Goal: Book appointment/travel/reservation

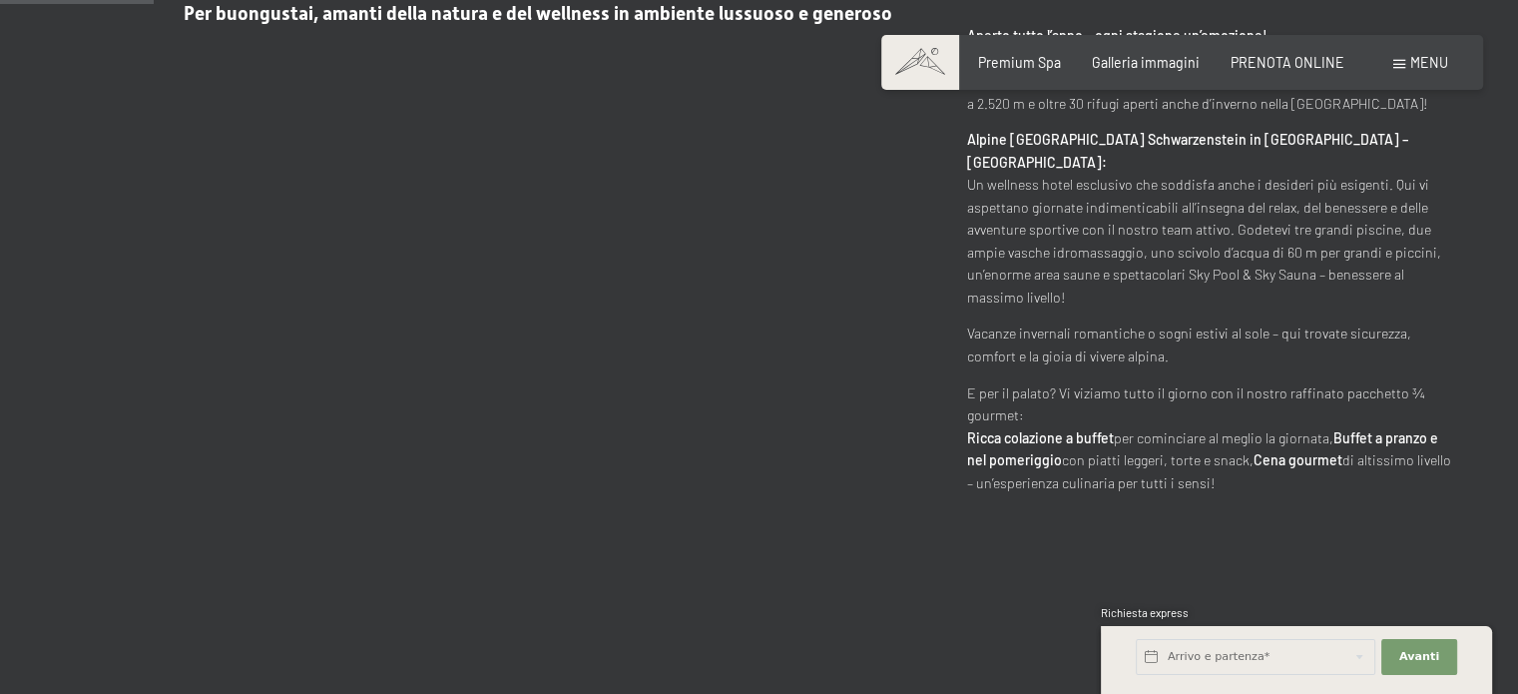
scroll to position [998, 0]
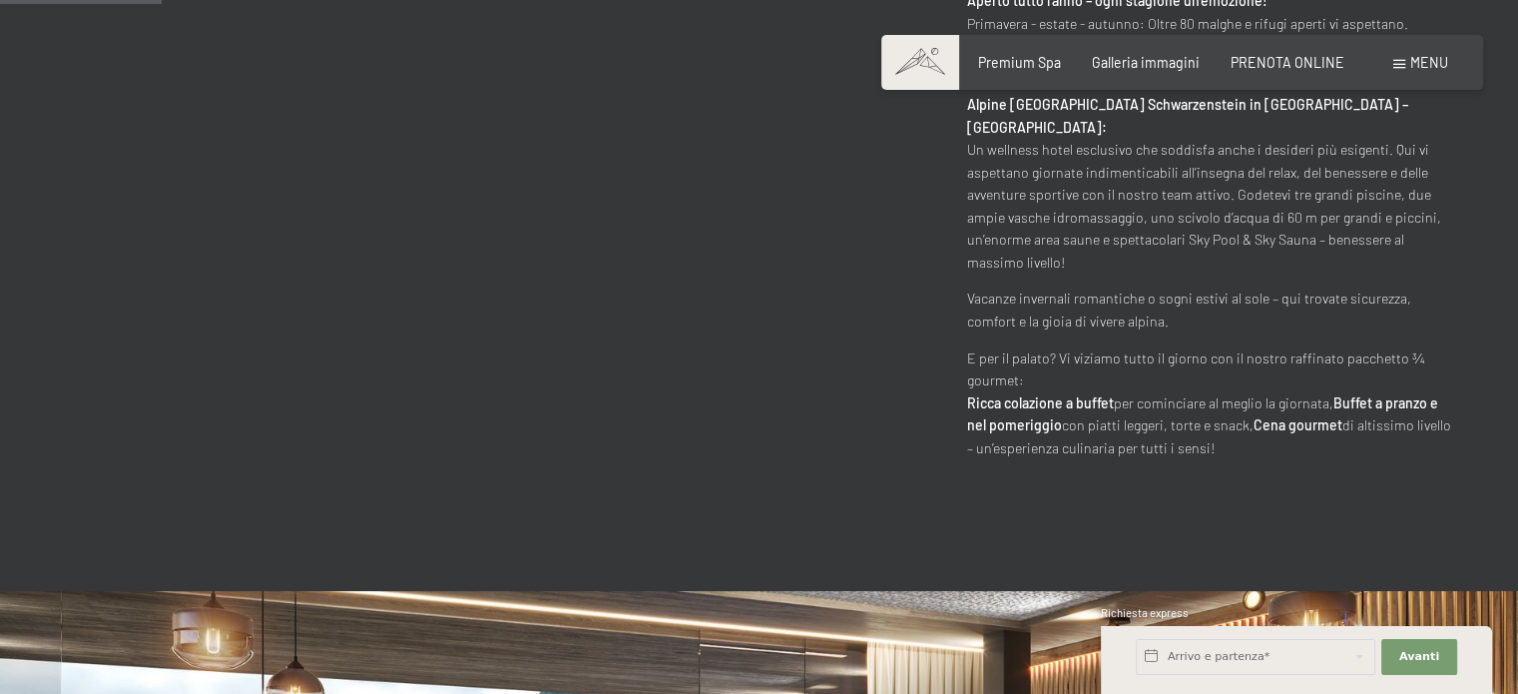
click at [747, 328] on div "Wellness hotel in Alto Adige / Estate & Inverno / Luxury SPA Resort – Natura – …" at bounding box center [759, 143] width 1386 height 632
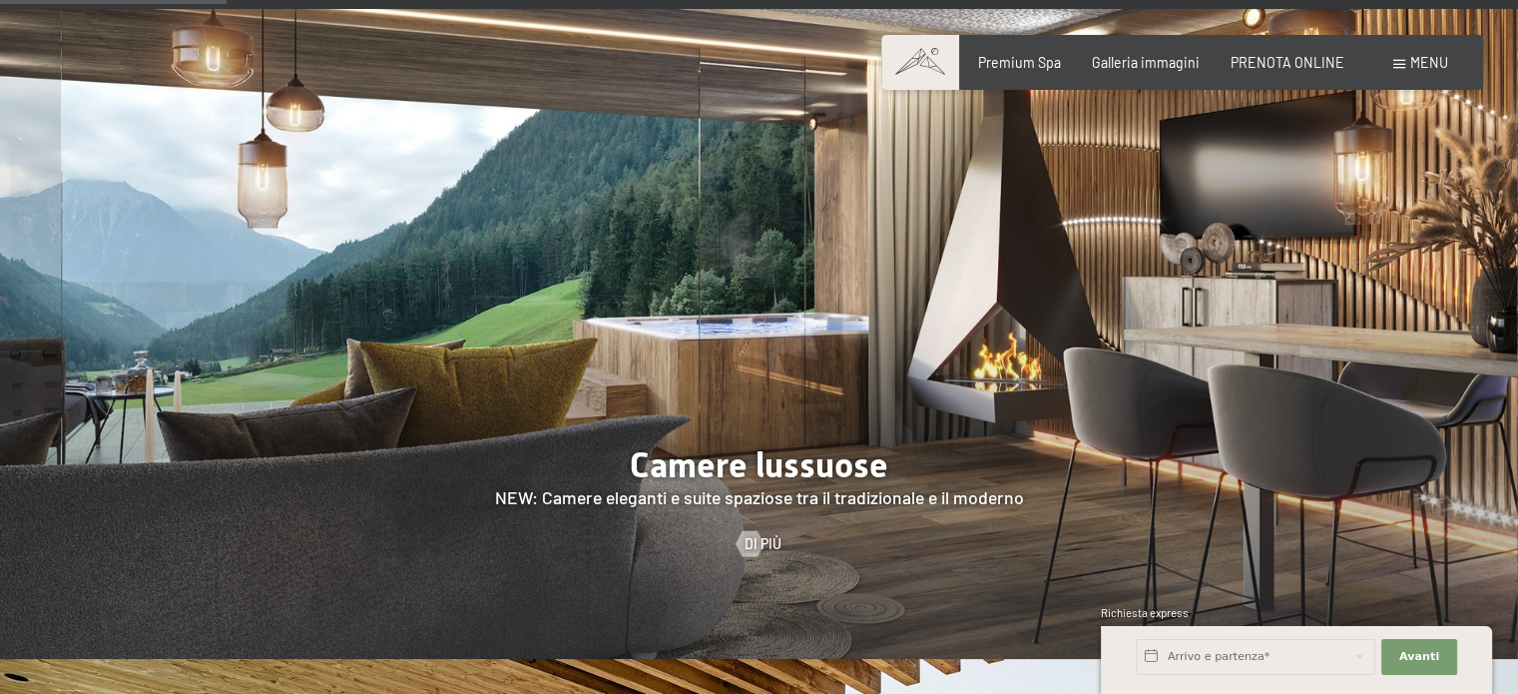
scroll to position [1796, 0]
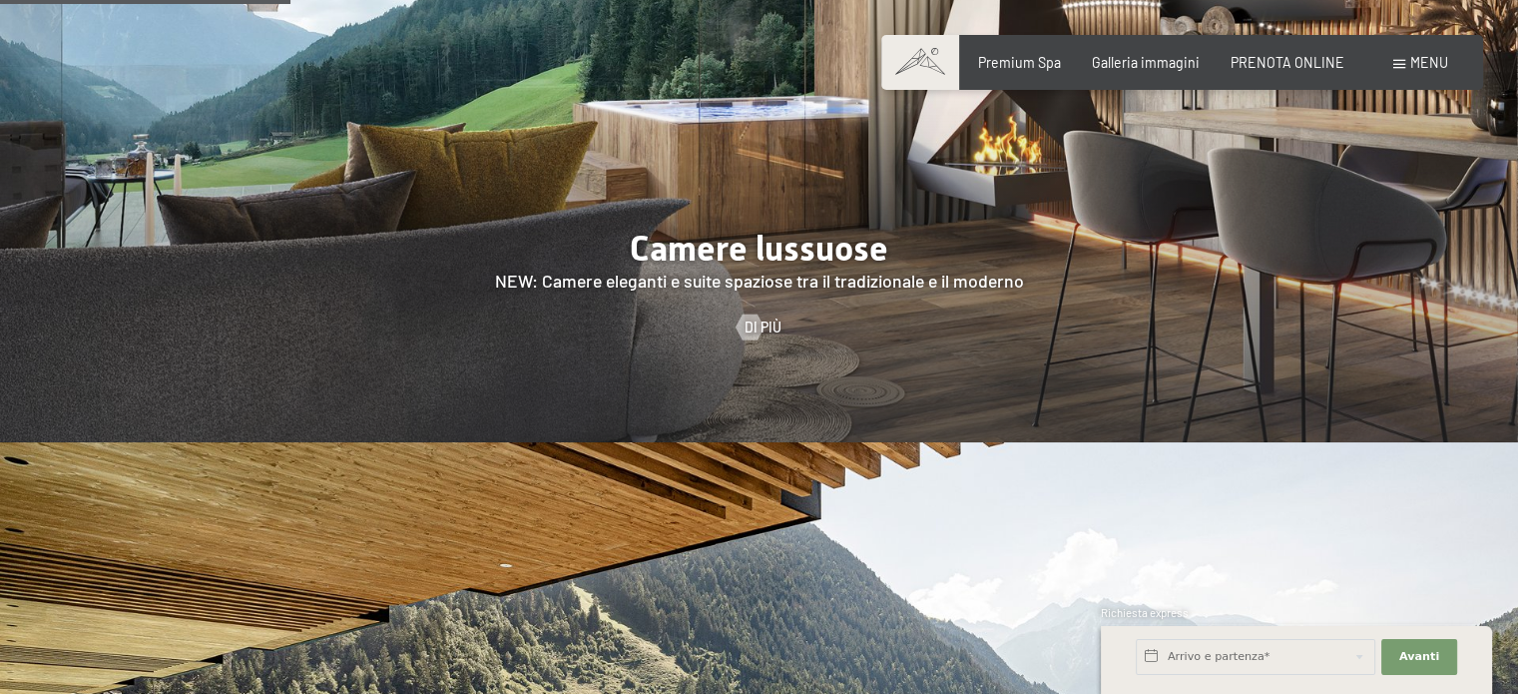
click at [742, 288] on div at bounding box center [759, 117] width 1518 height 650
click at [768, 317] on span "Di più" at bounding box center [782, 327] width 37 height 20
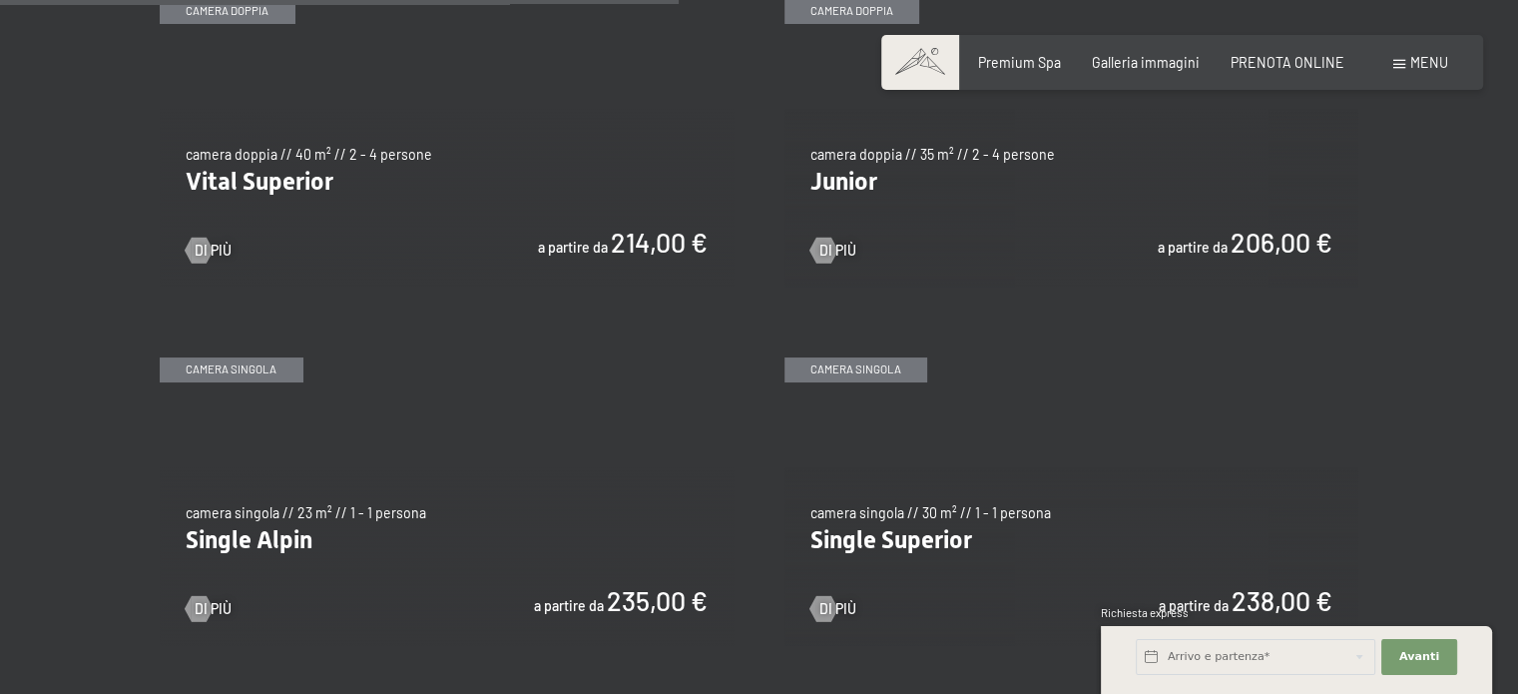
scroll to position [2495, 0]
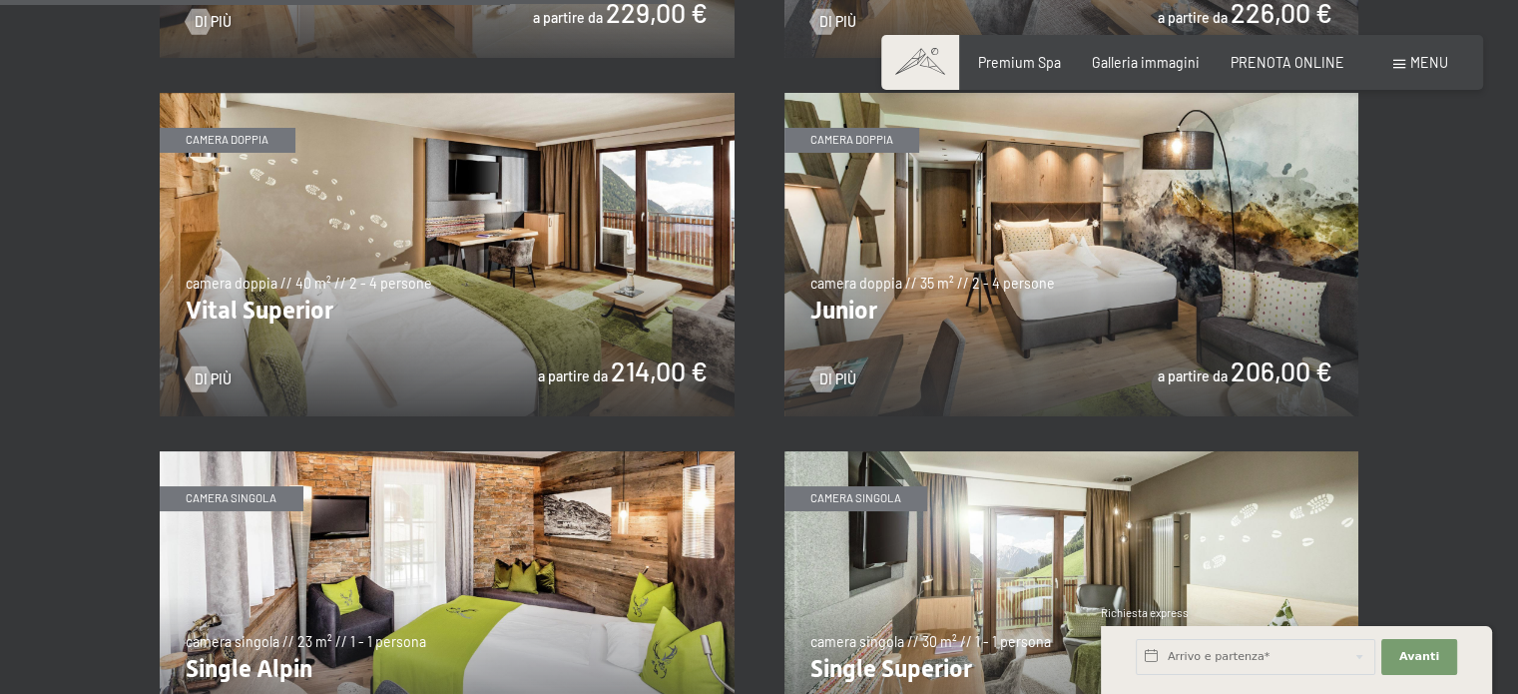
click at [1211, 370] on img at bounding box center [1071, 254] width 575 height 323
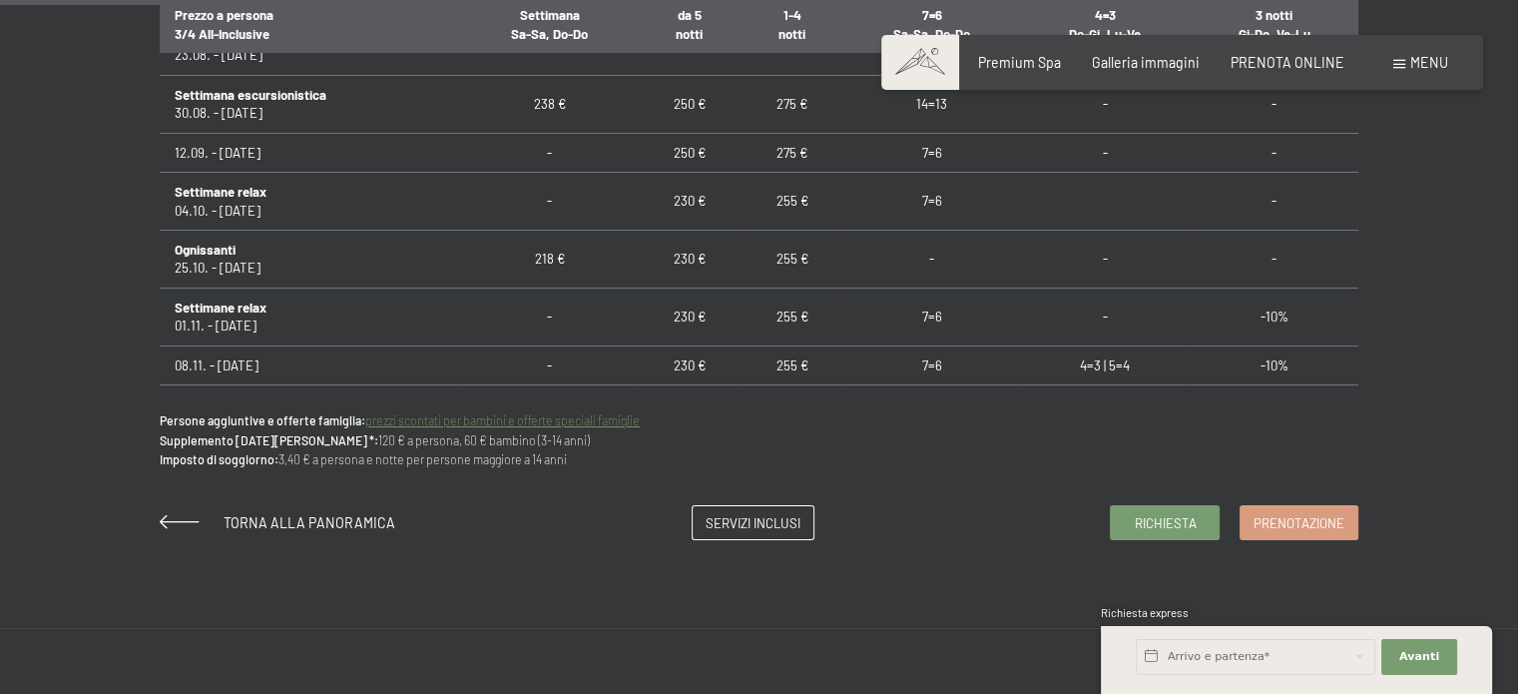
scroll to position [1397, 0]
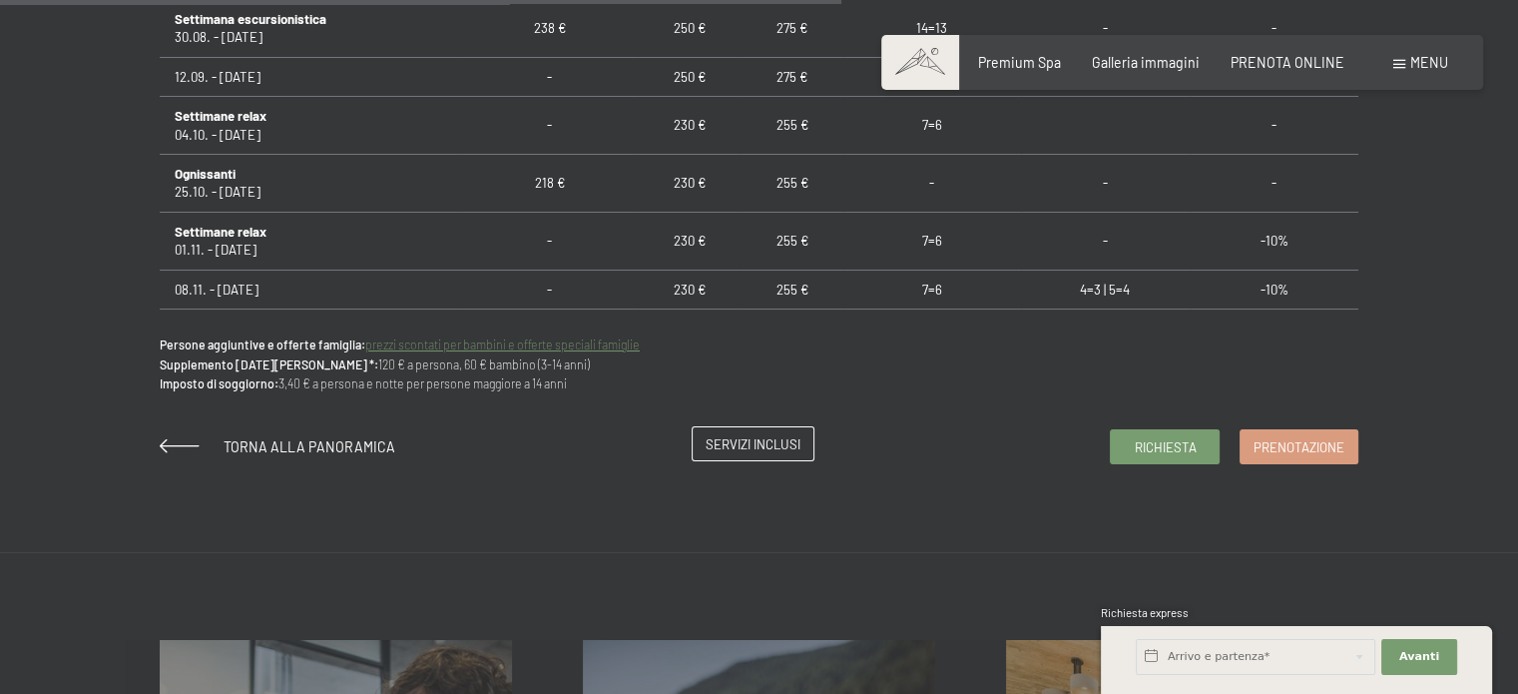
click at [731, 450] on span "Servizi inclusi" at bounding box center [753, 444] width 95 height 18
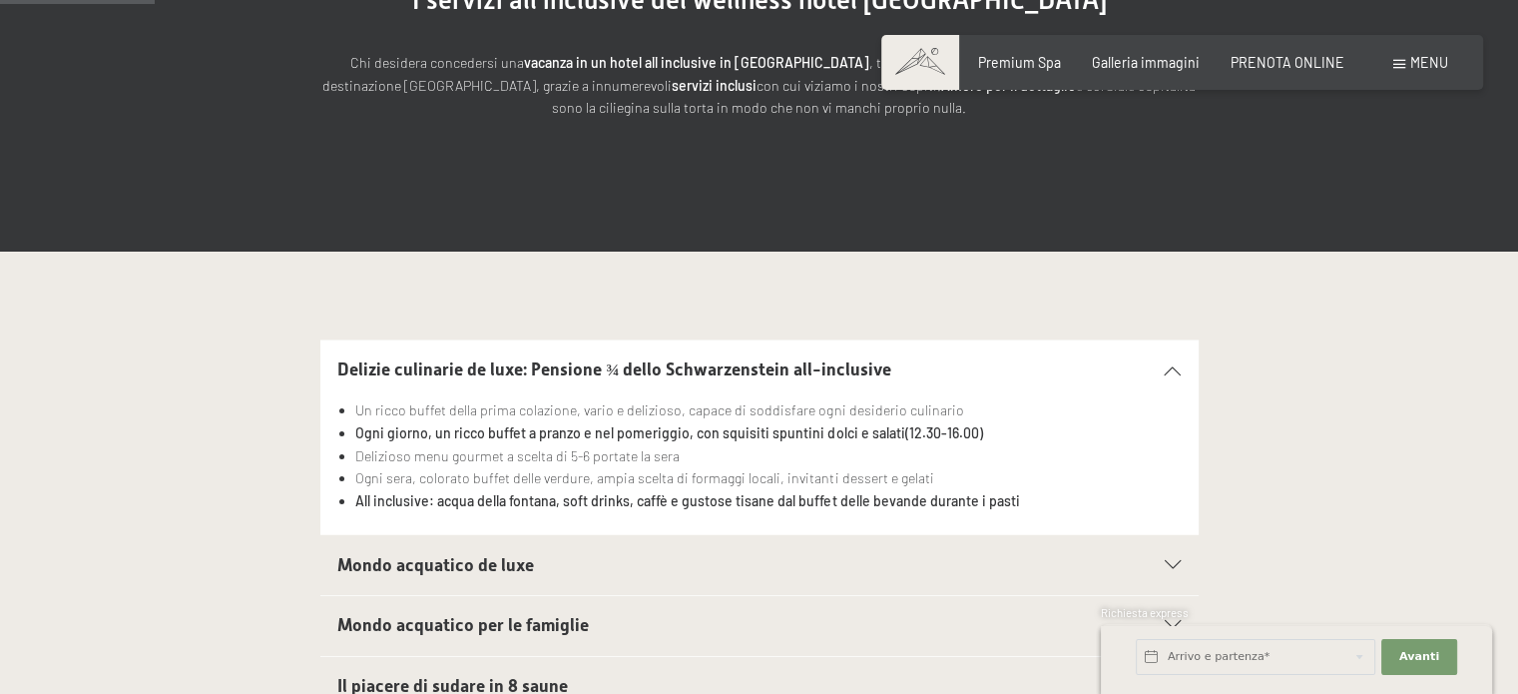
scroll to position [399, 0]
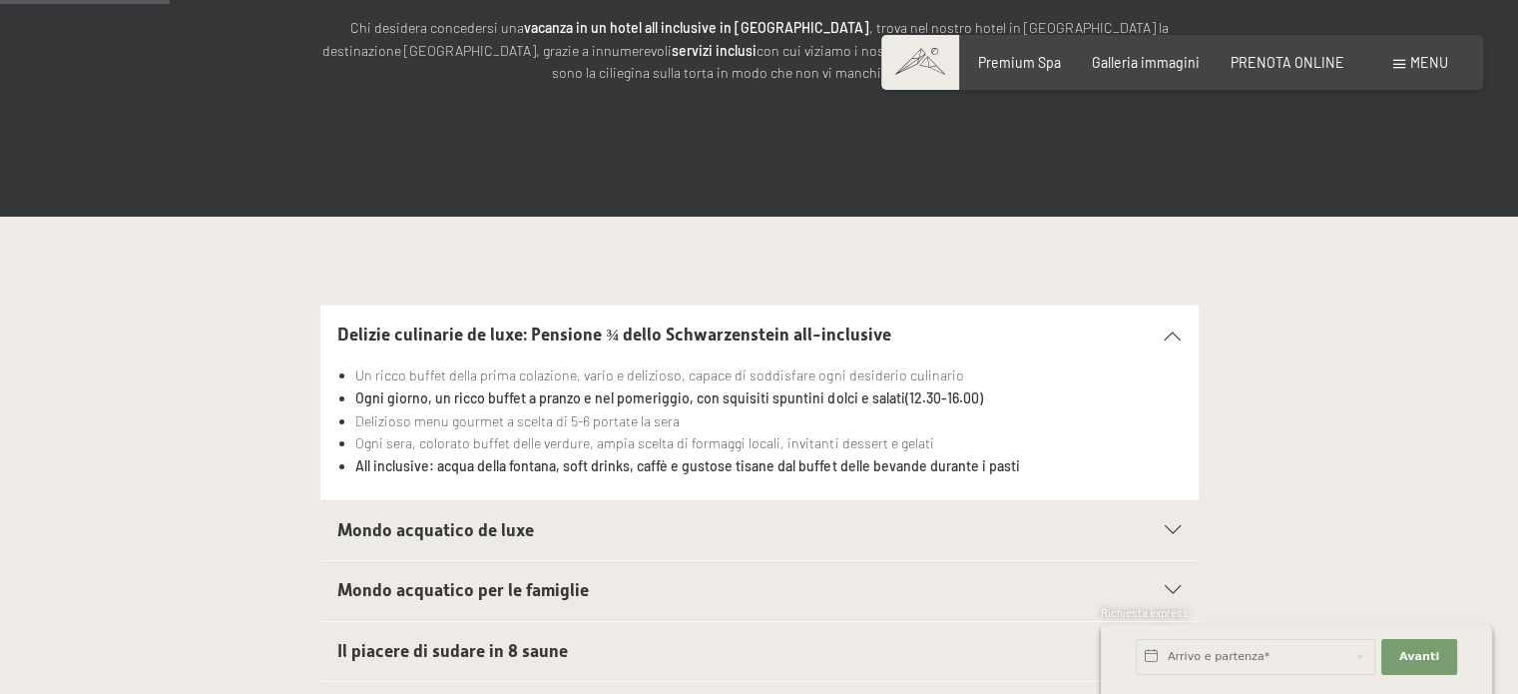
click at [526, 594] on span "Mondo acquatico per le famiglie" at bounding box center [462, 590] width 251 height 20
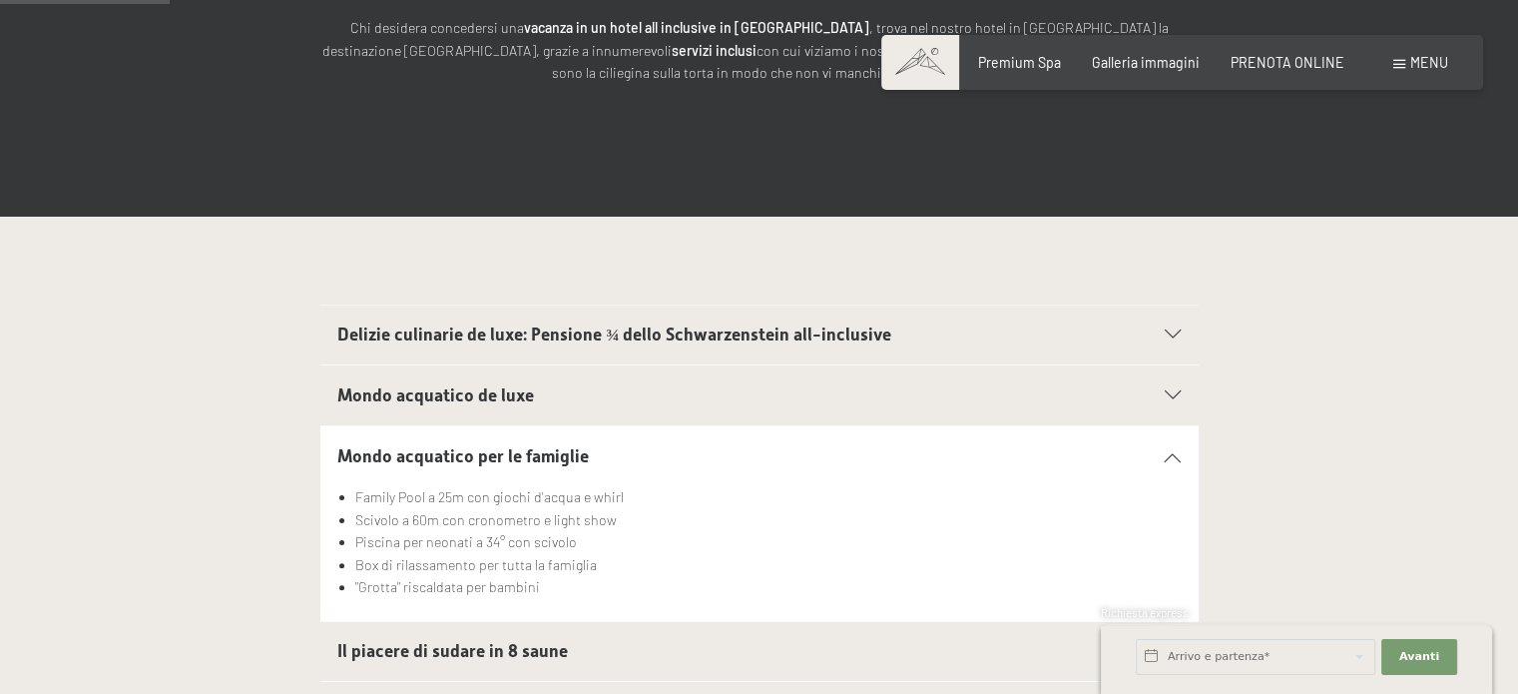
click at [453, 399] on span "Mondo acquatico de luxe" at bounding box center [435, 395] width 197 height 20
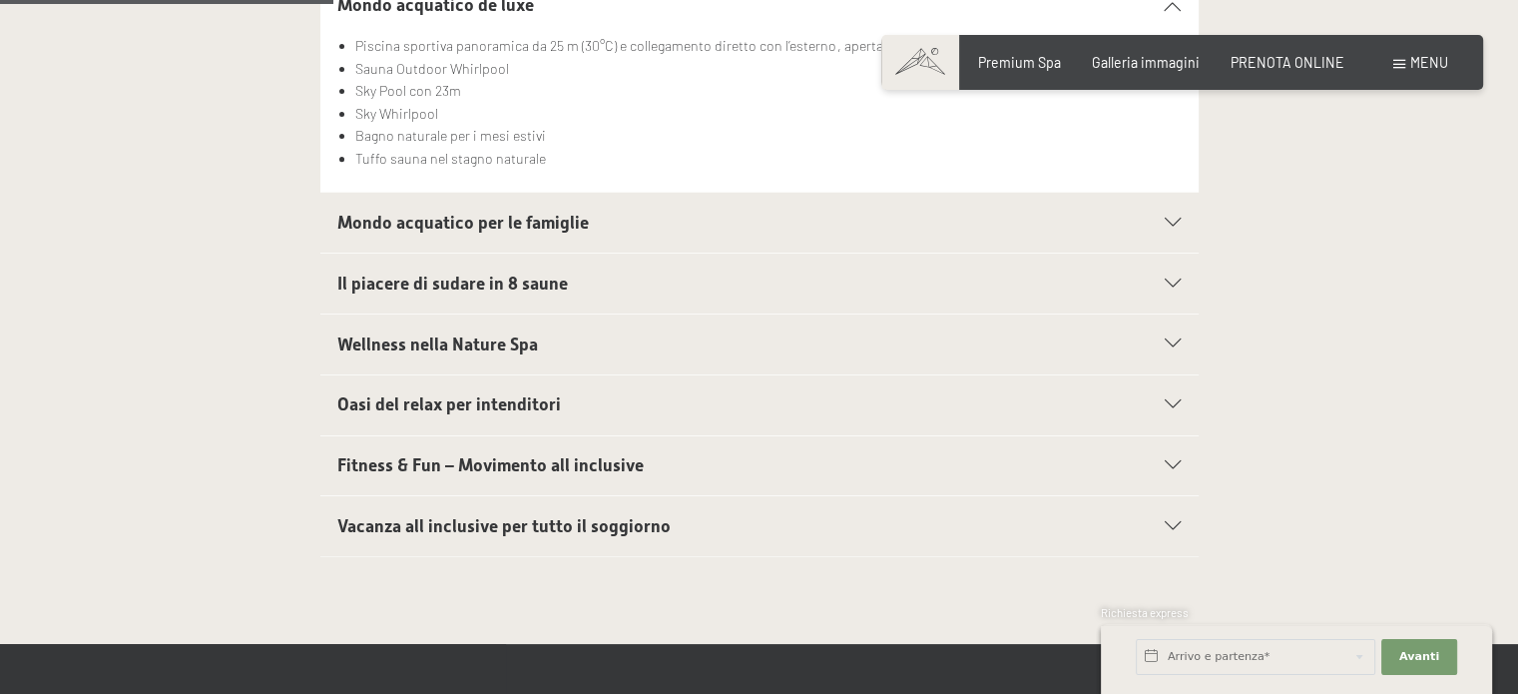
scroll to position [898, 0]
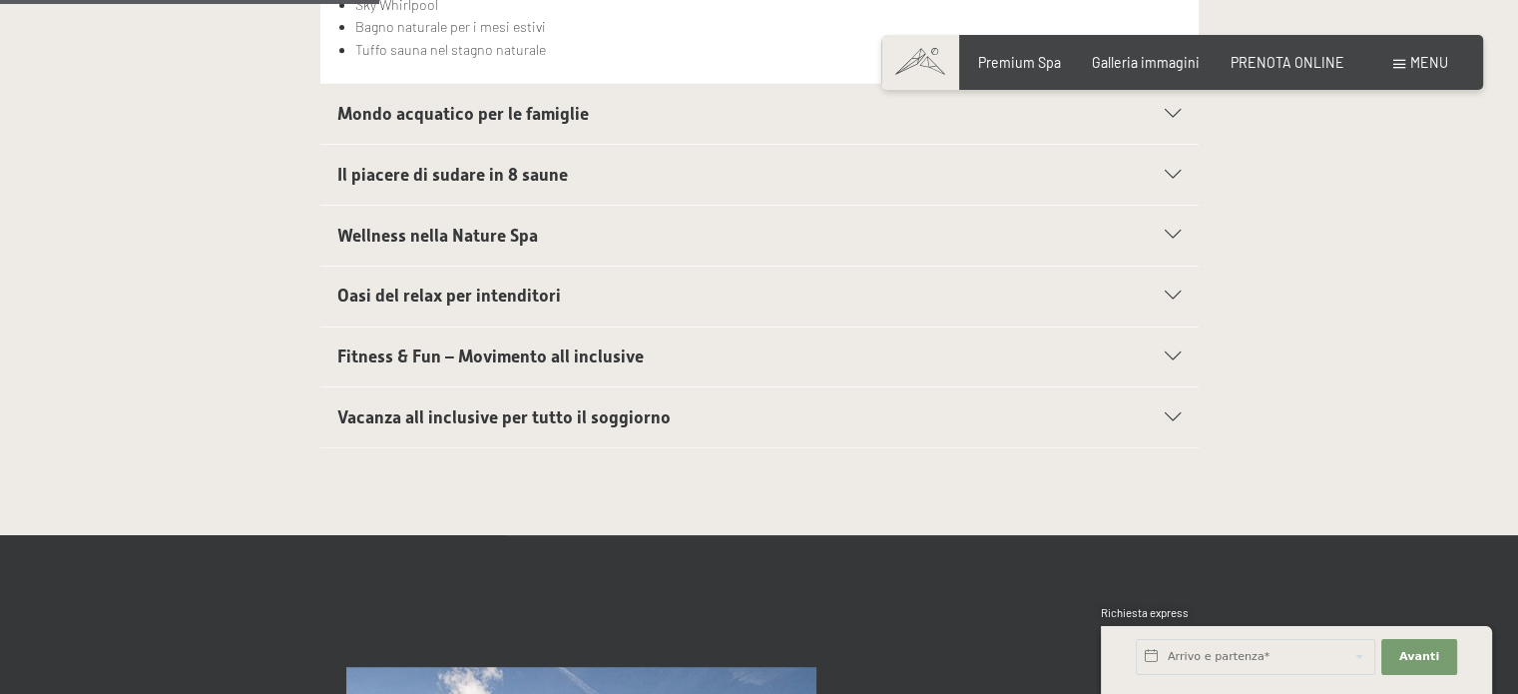
click at [1160, 416] on div at bounding box center [1162, 417] width 38 height 9
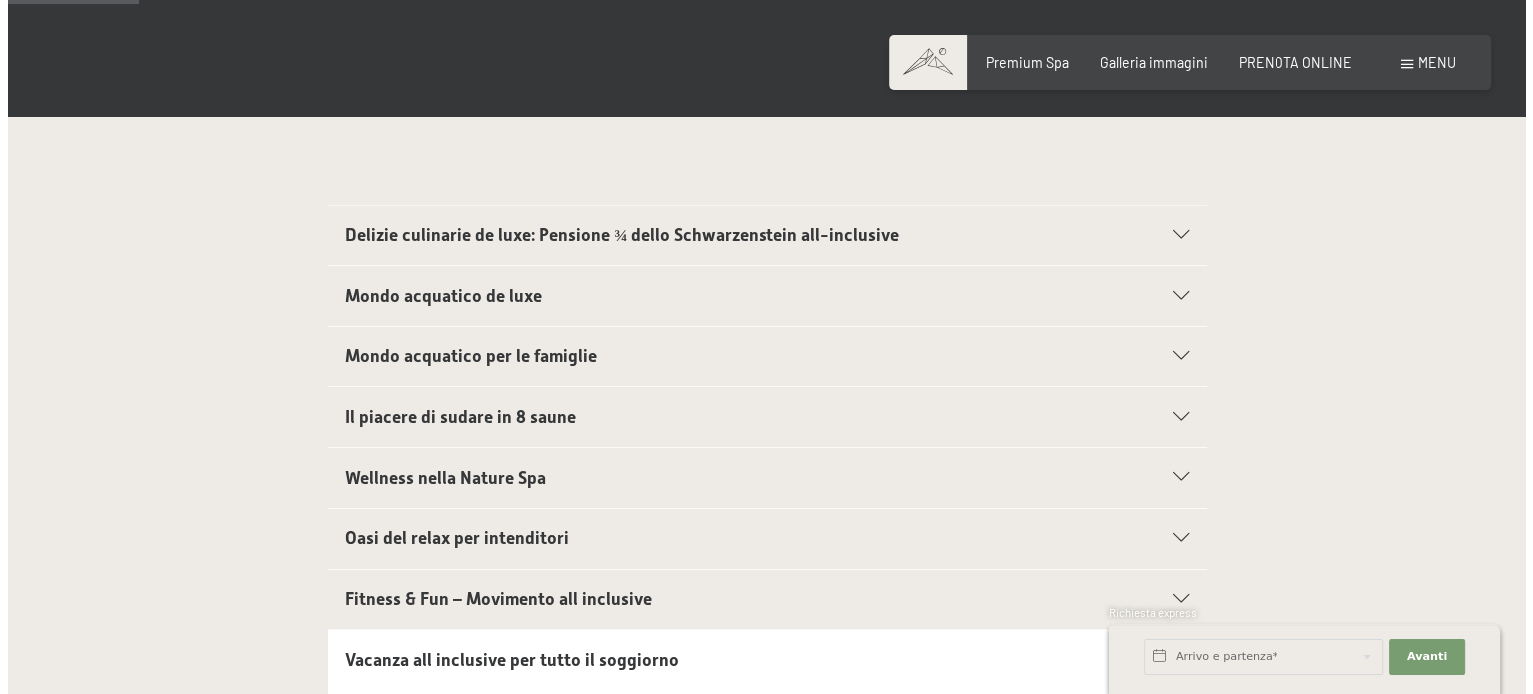
scroll to position [0, 0]
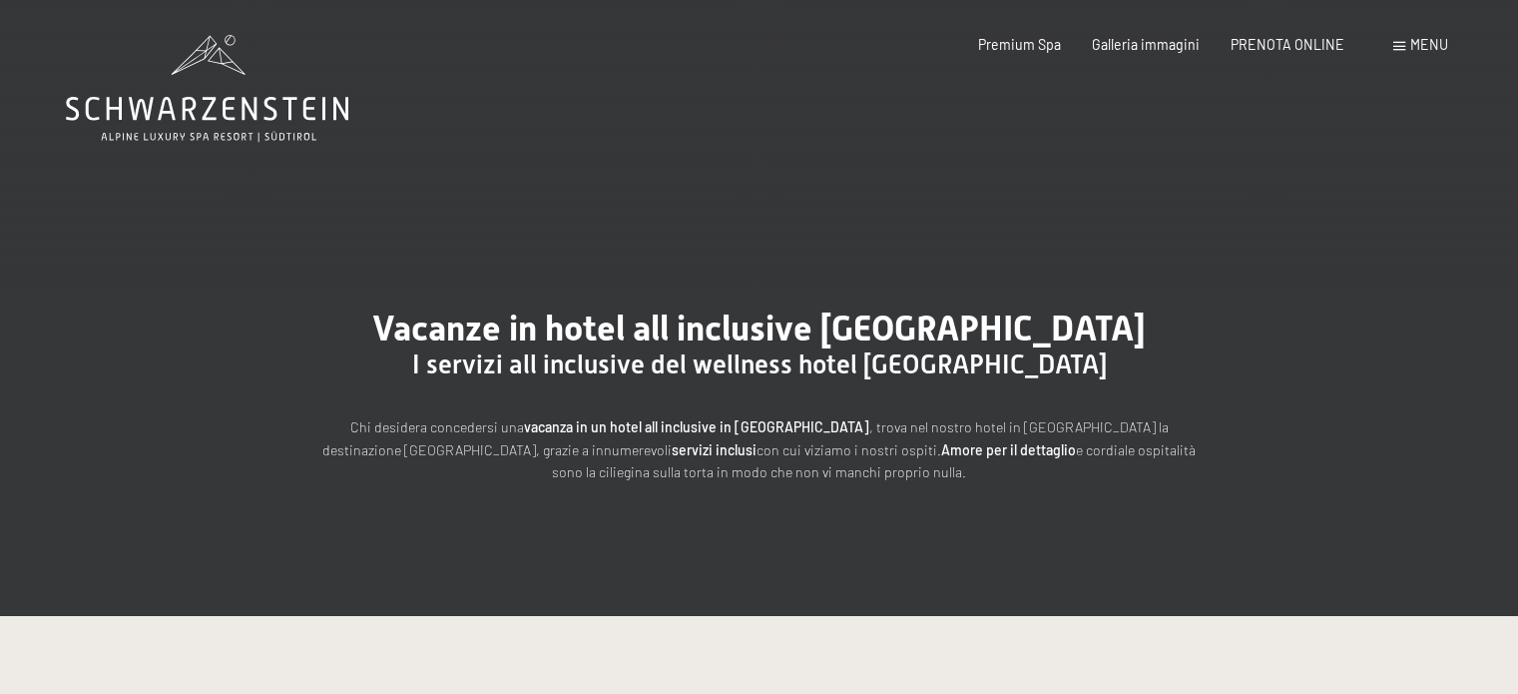
click at [1397, 55] on div "Prenotazione Richiesta Premium Spa Galleria immagini PRENOTA ONLINE Menu DE IT …" at bounding box center [1181, 45] width 531 height 20
click at [1400, 45] on span at bounding box center [1399, 46] width 12 height 9
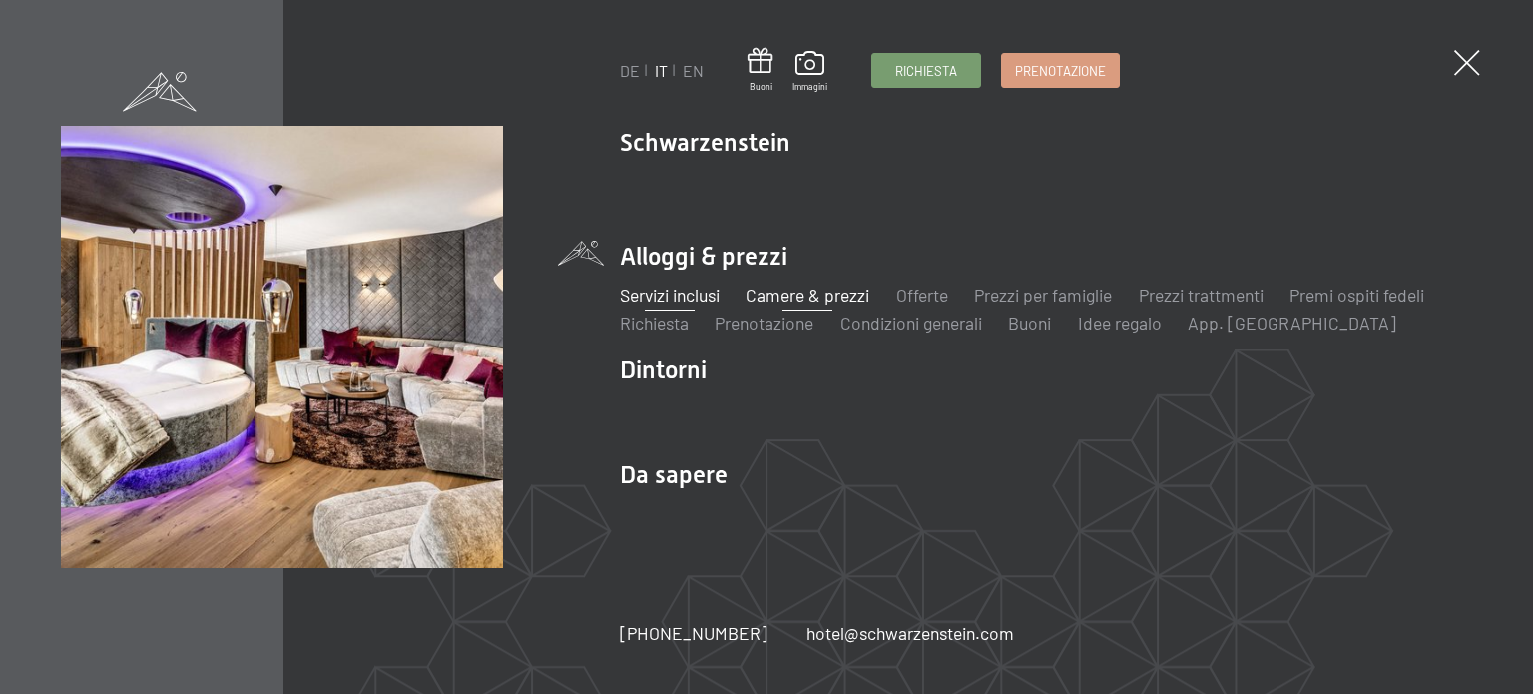
click at [770, 294] on link "Camere & prezzi" at bounding box center [807, 294] width 124 height 22
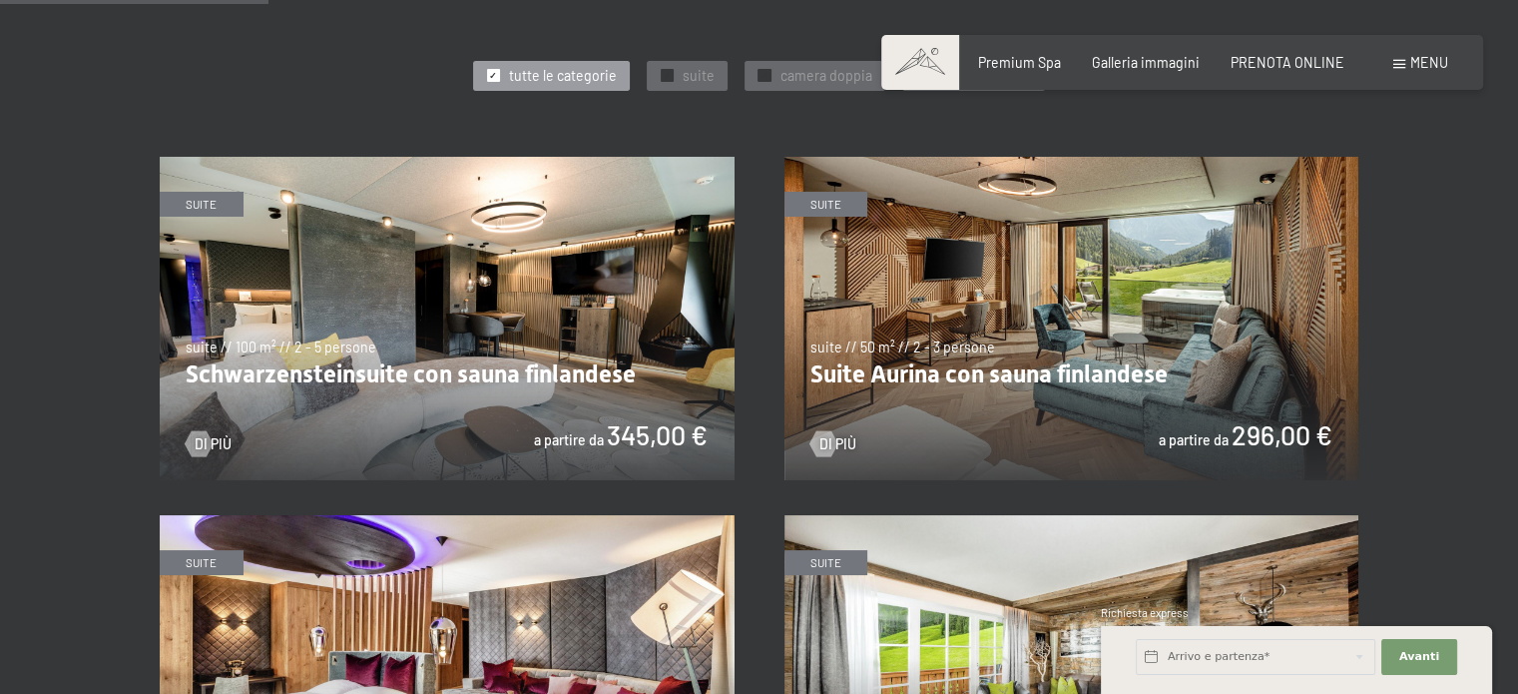
scroll to position [1098, 0]
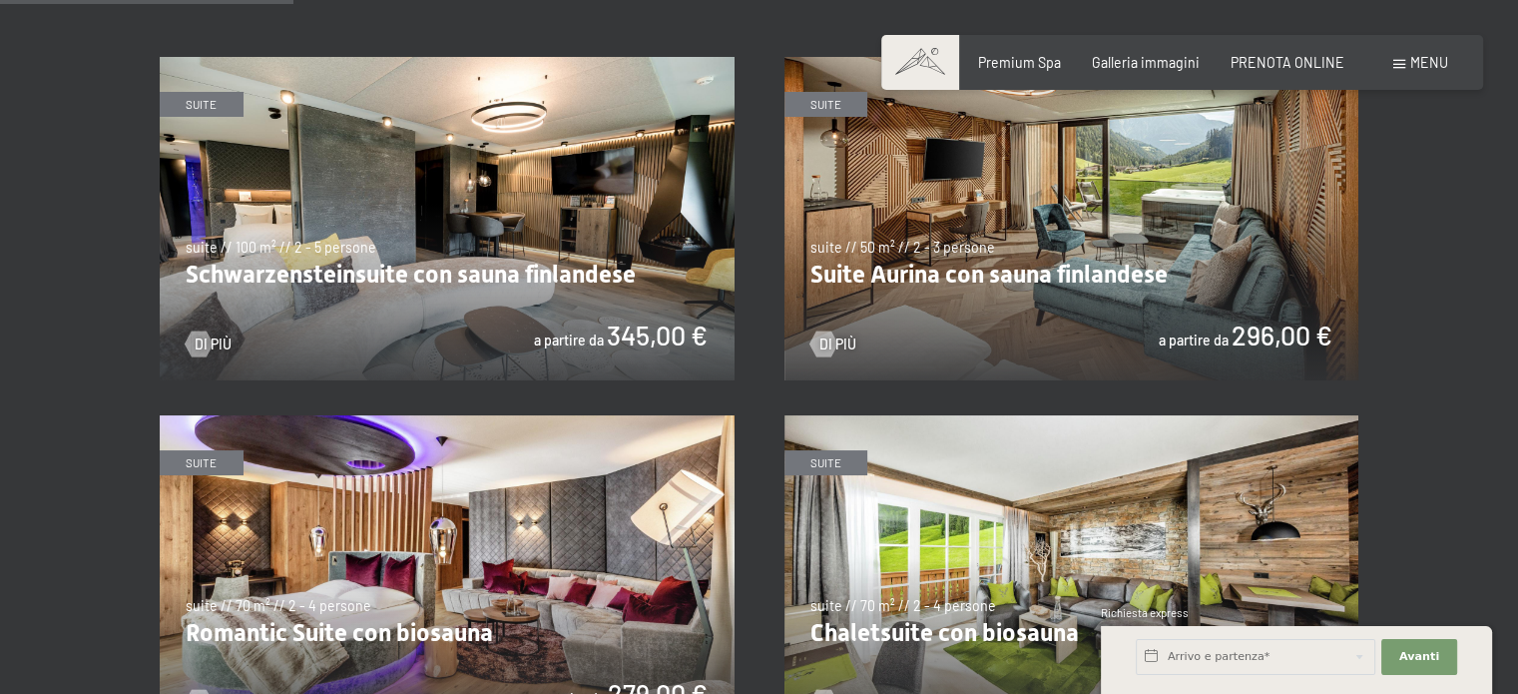
click at [1047, 258] on img at bounding box center [1071, 218] width 575 height 323
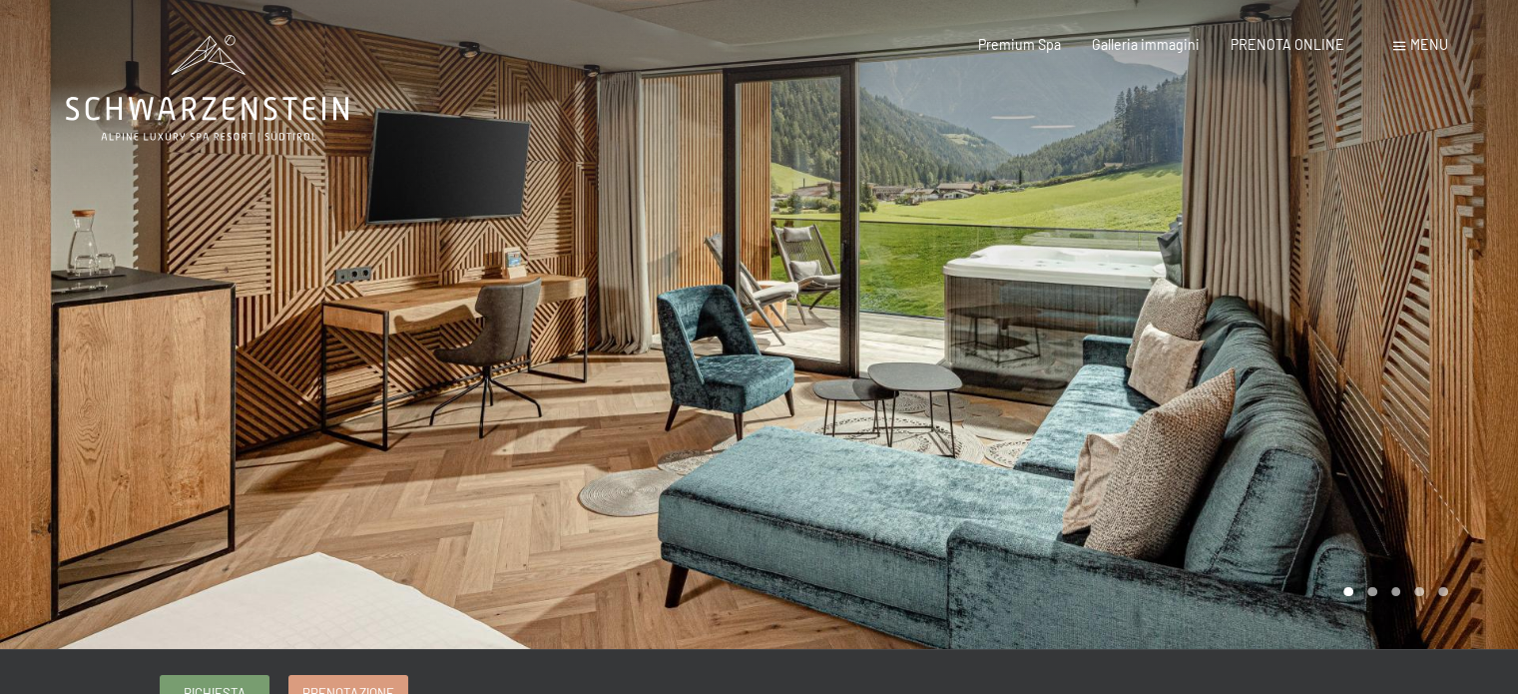
click at [1043, 250] on div at bounding box center [1138, 324] width 759 height 649
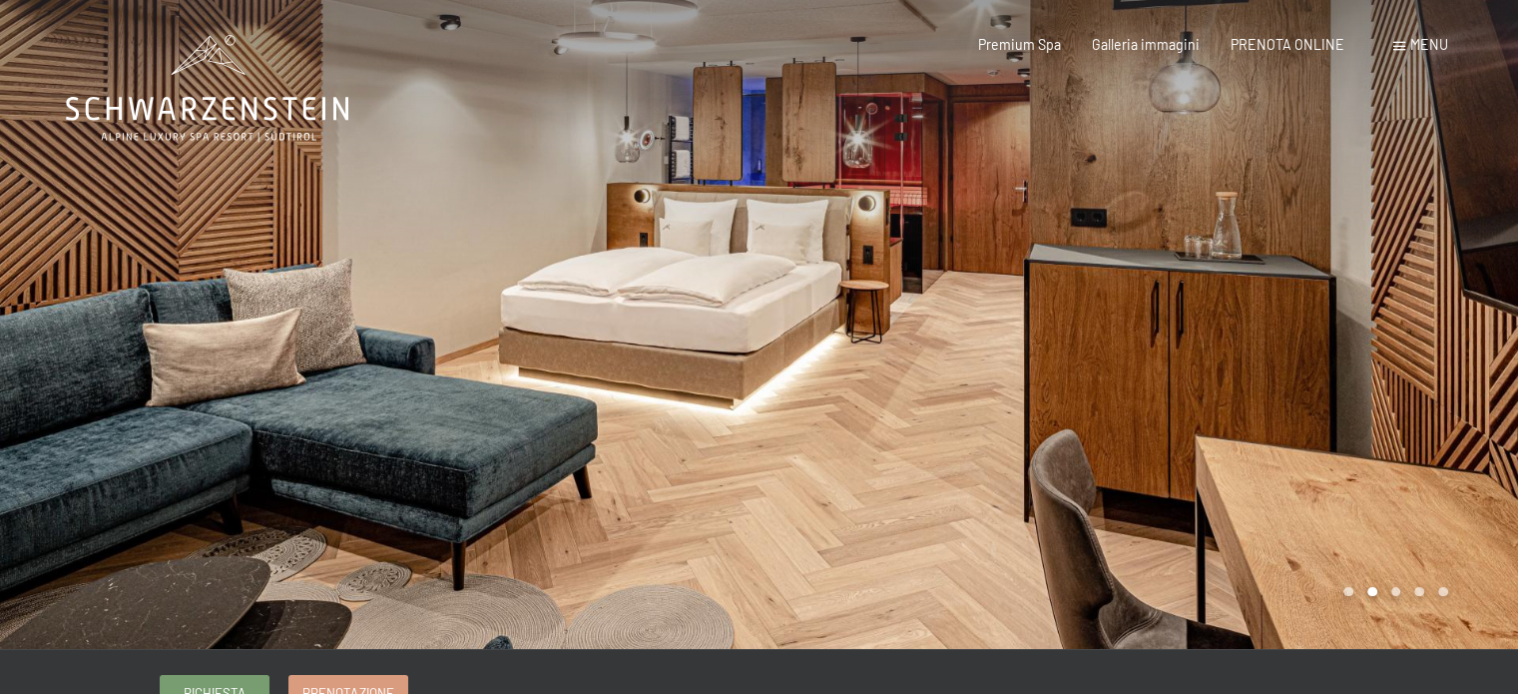
click at [1043, 250] on div at bounding box center [1138, 324] width 759 height 649
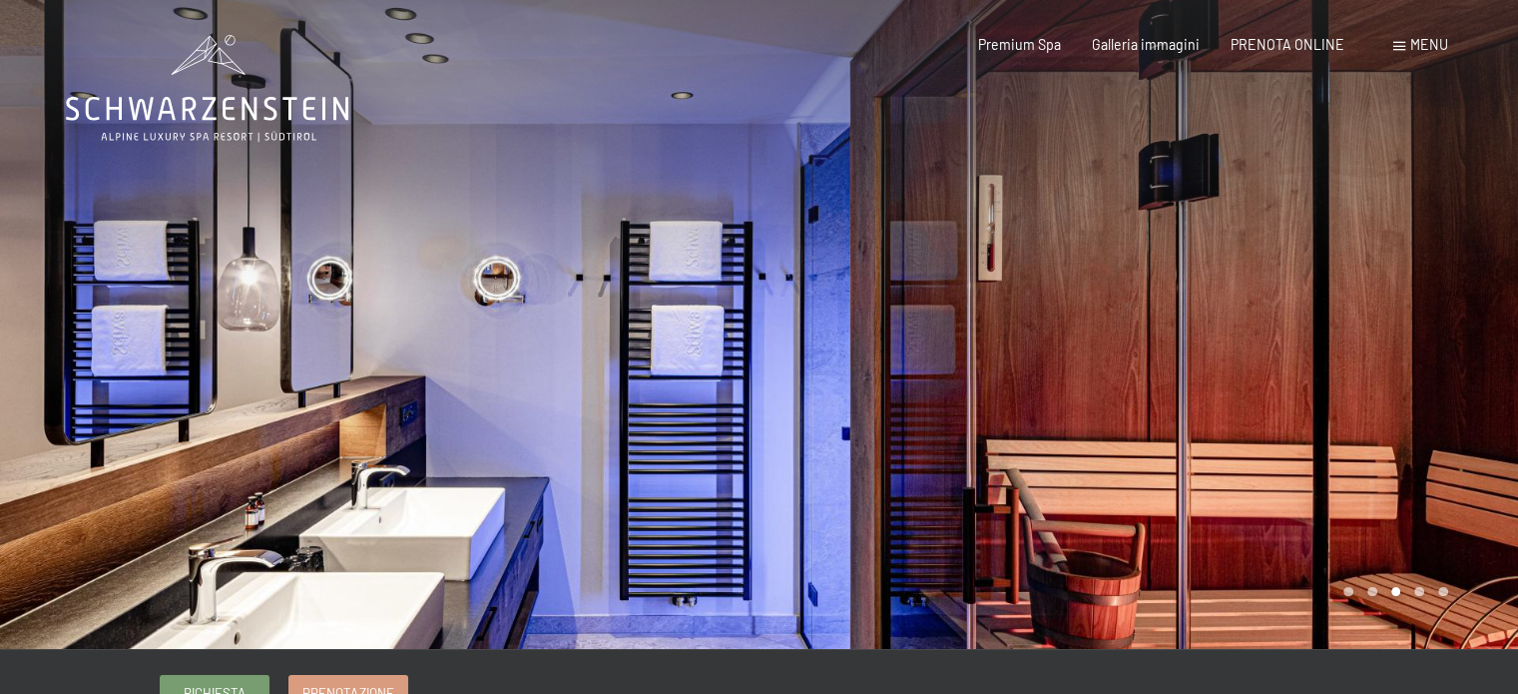
click at [1043, 250] on div at bounding box center [1138, 324] width 759 height 649
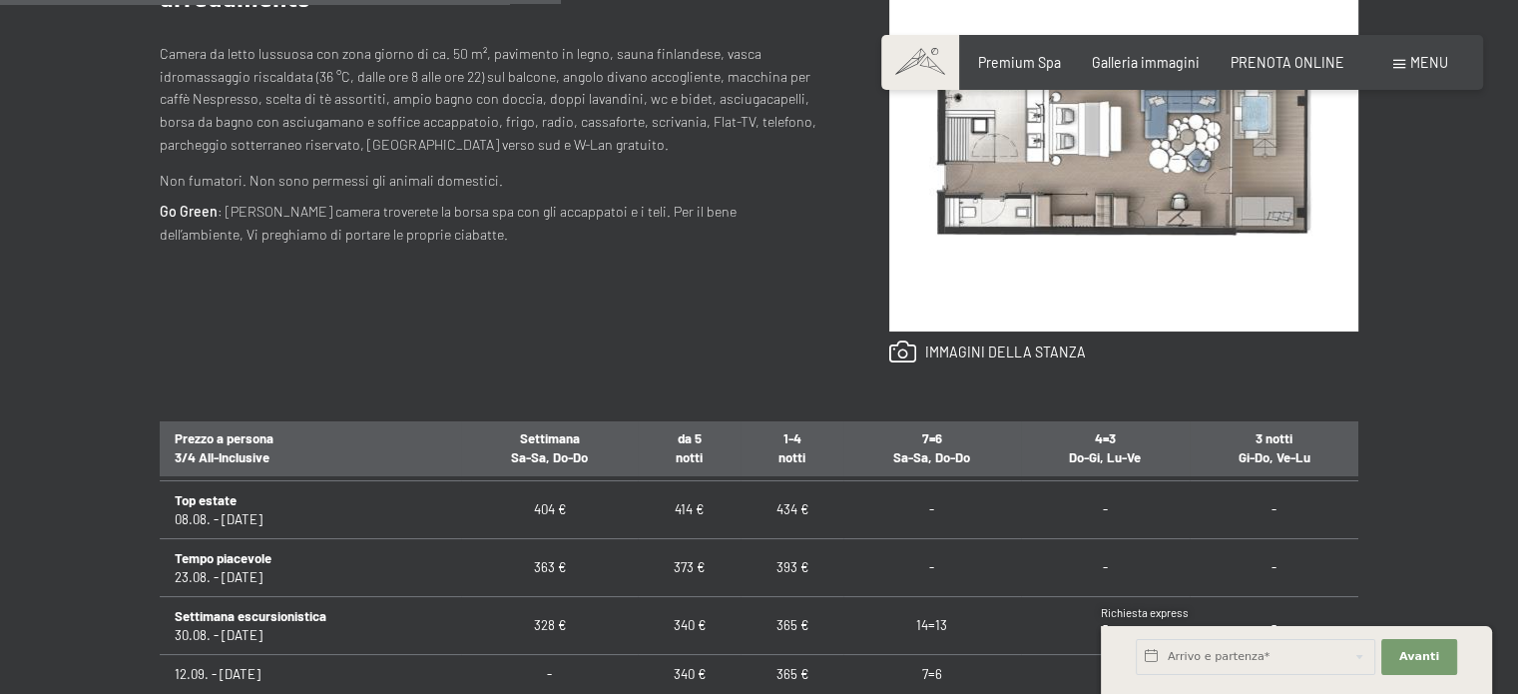
scroll to position [1457, 0]
